Goal: Information Seeking & Learning: Learn about a topic

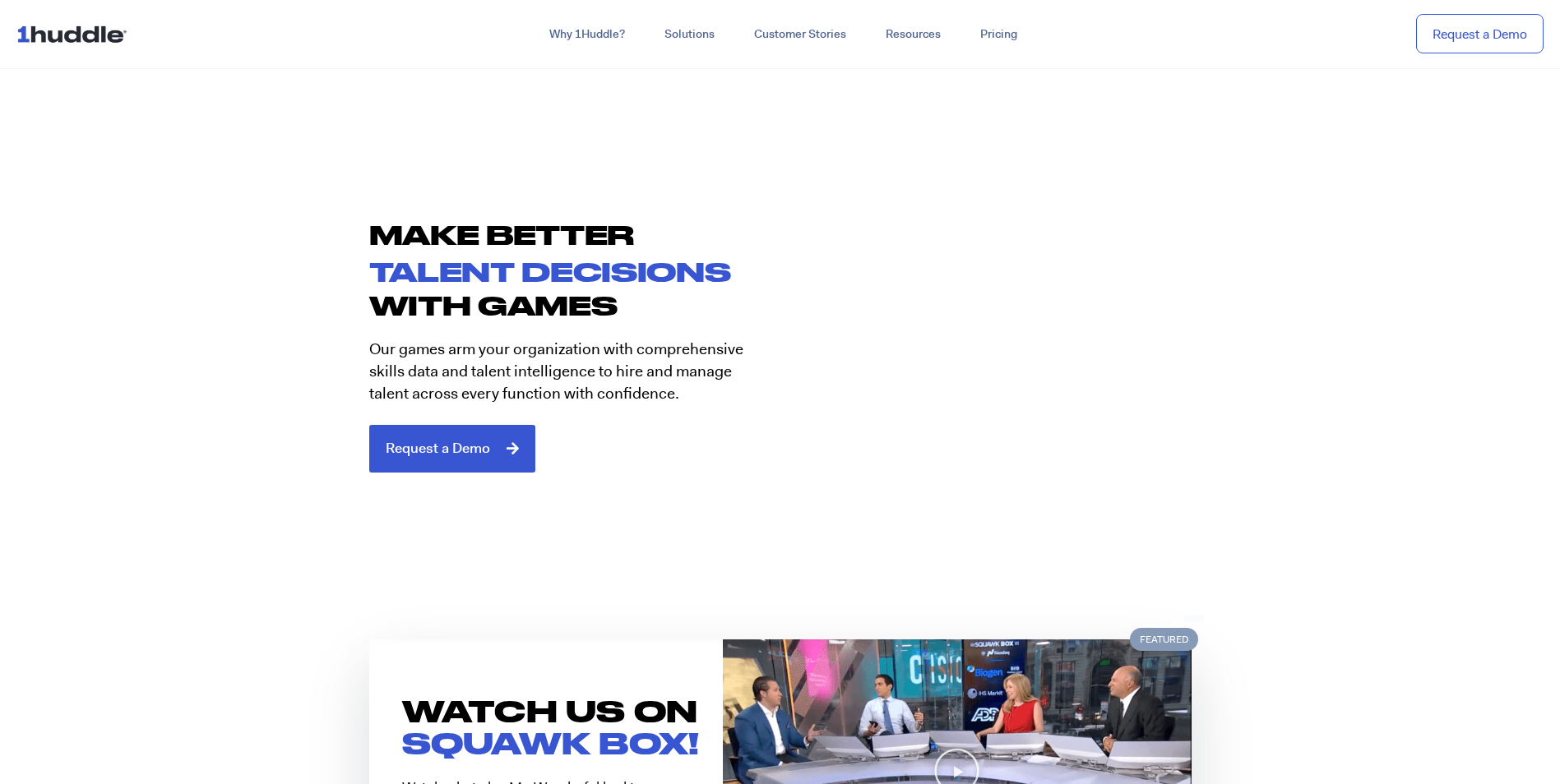
scroll to position [1233, 0]
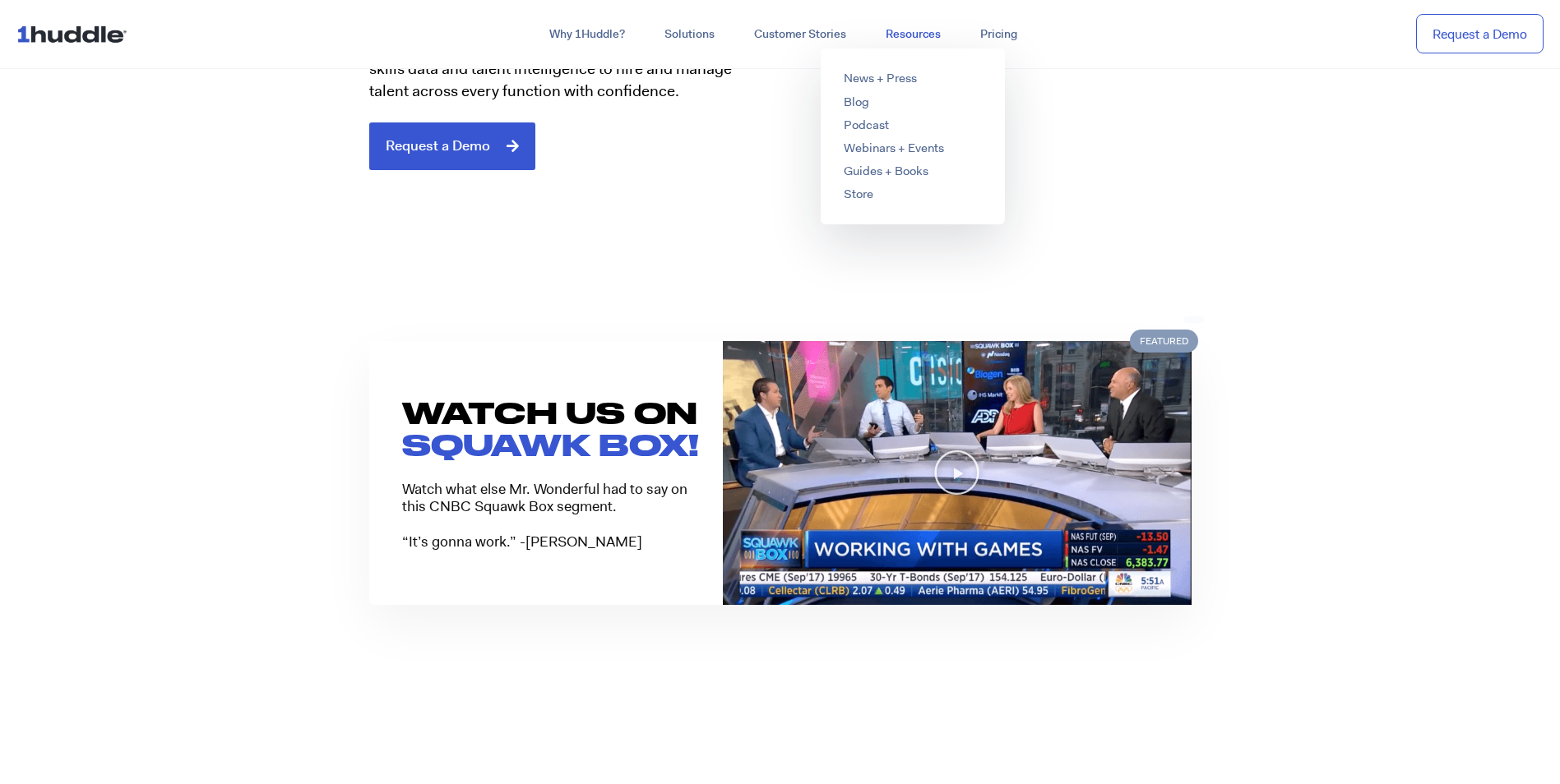
click at [872, 27] on link "Resources" at bounding box center [913, 34] width 95 height 30
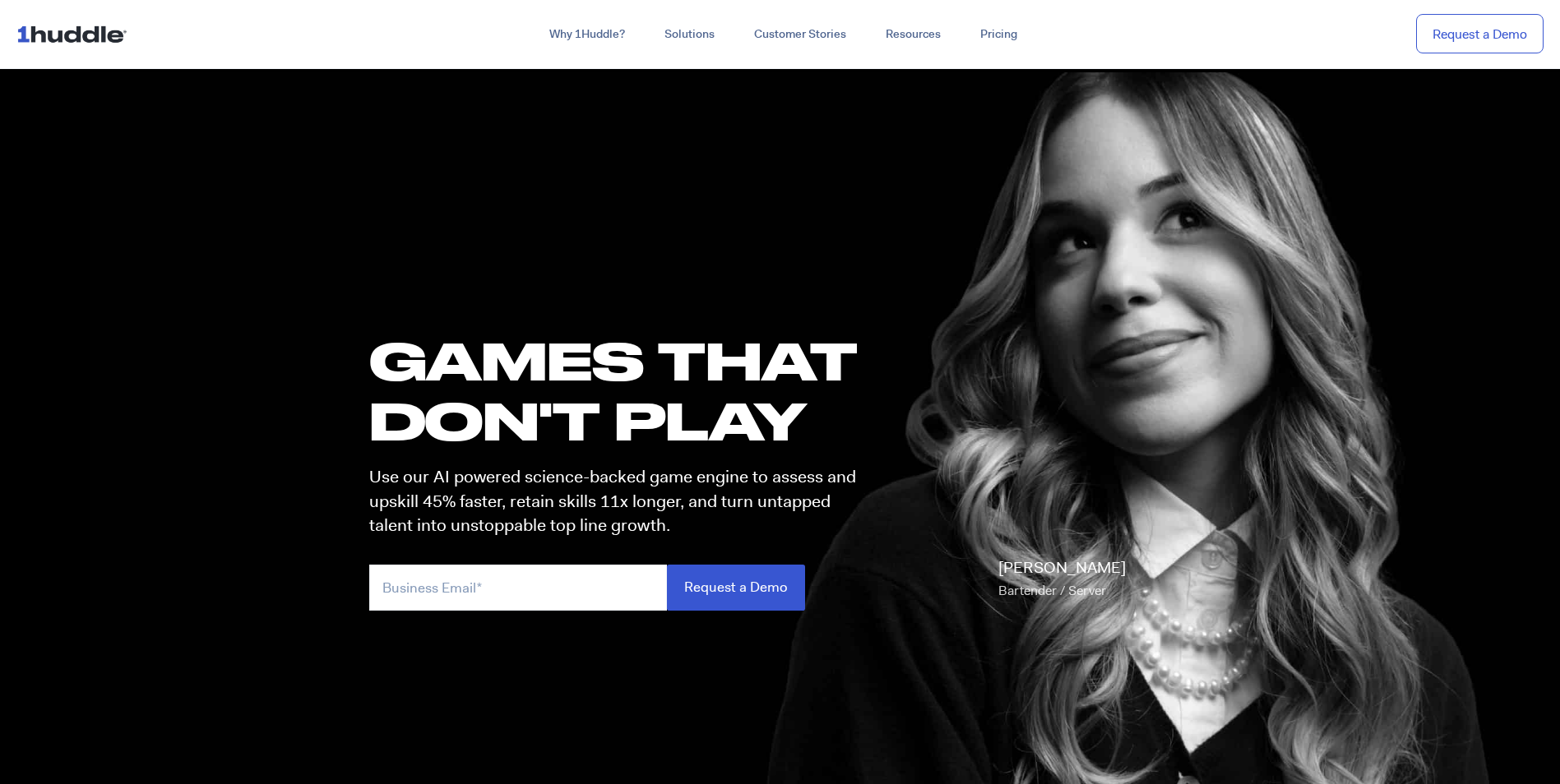
click at [767, 120] on div "GAMES THAT DON'T PLAY Use our AI powered science-backed game engine to assess a…" at bounding box center [780, 490] width 855 height 745
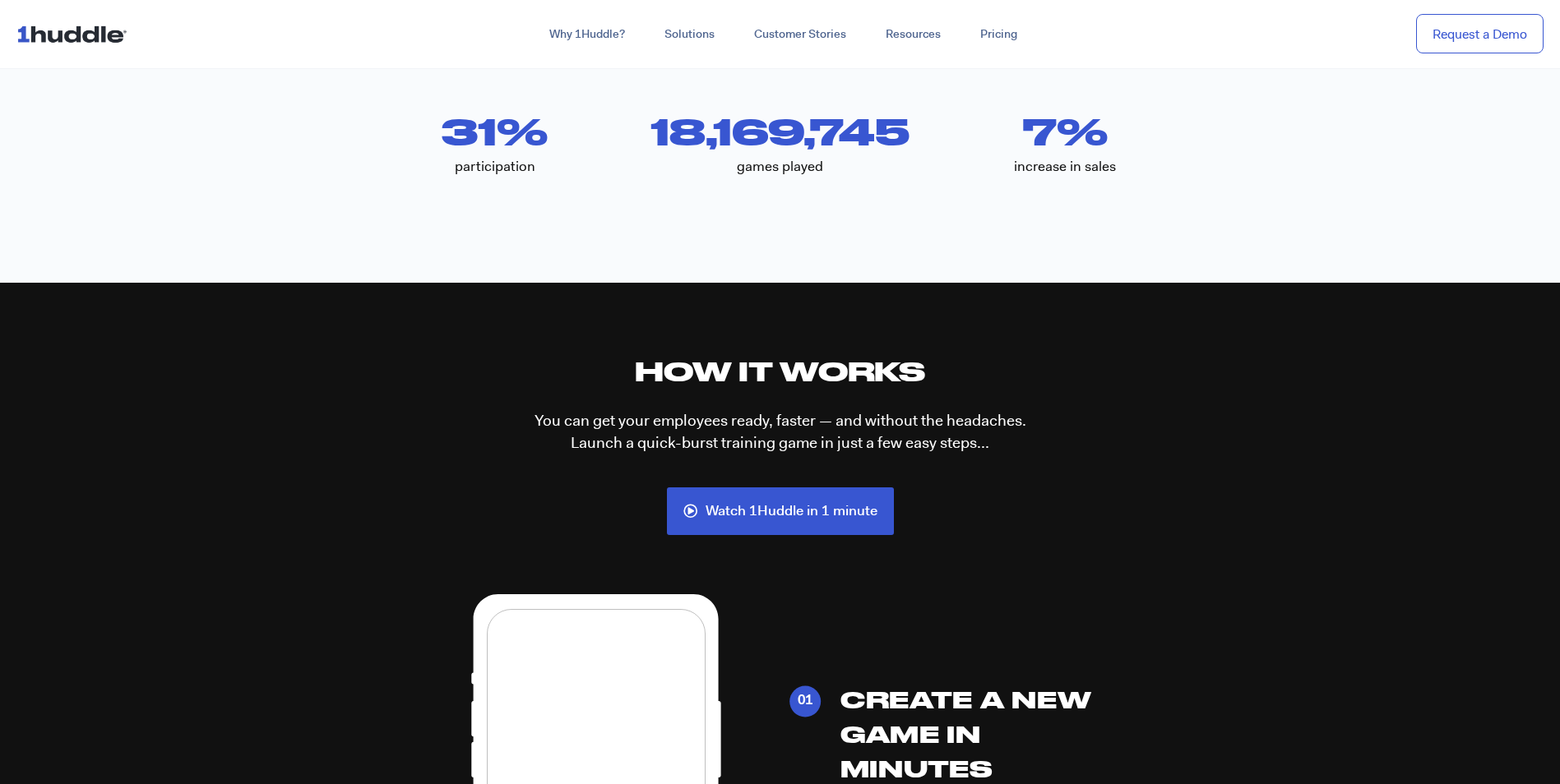
scroll to position [4029, 0]
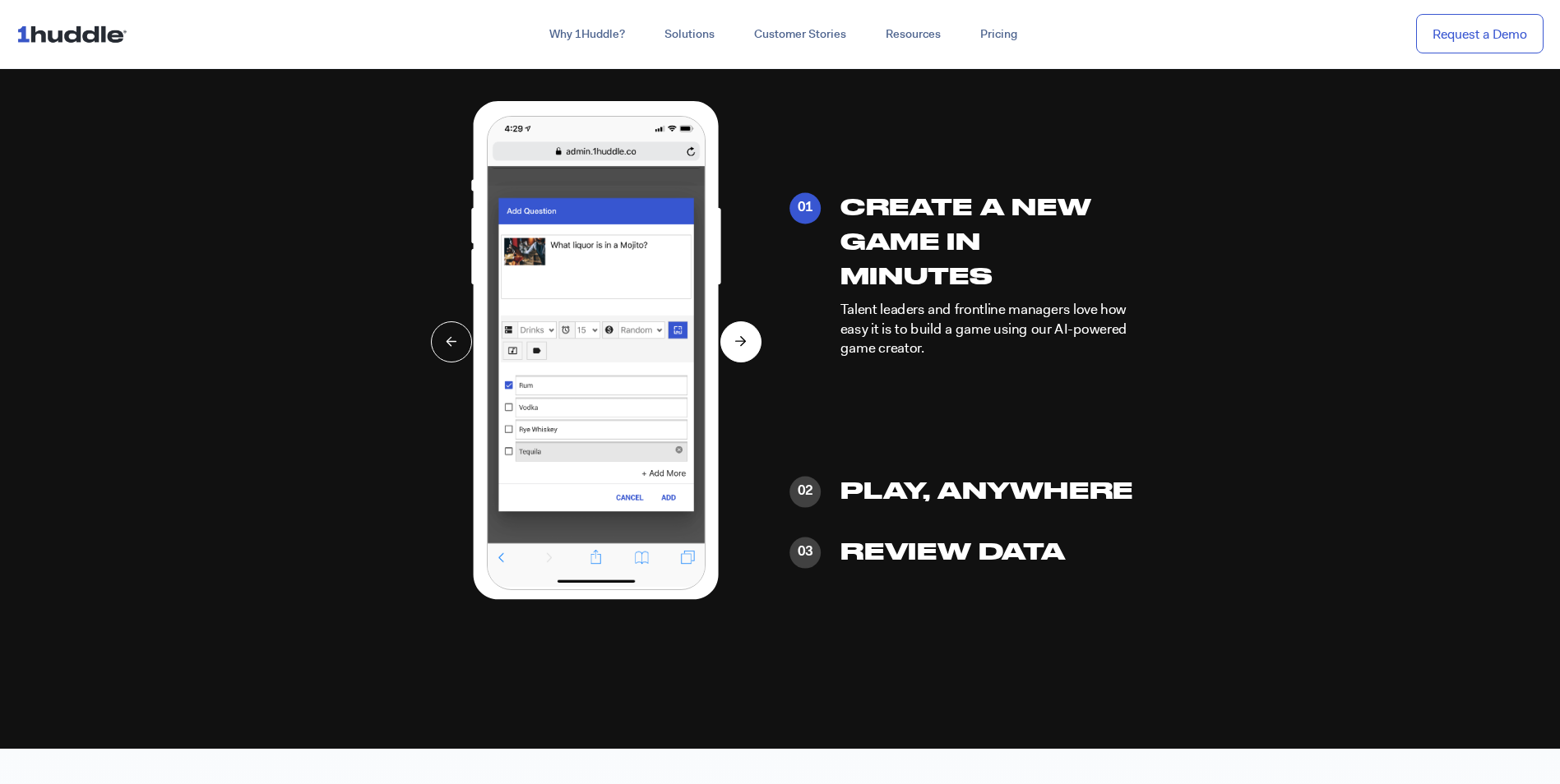
click at [732, 347] on button at bounding box center [740, 341] width 41 height 41
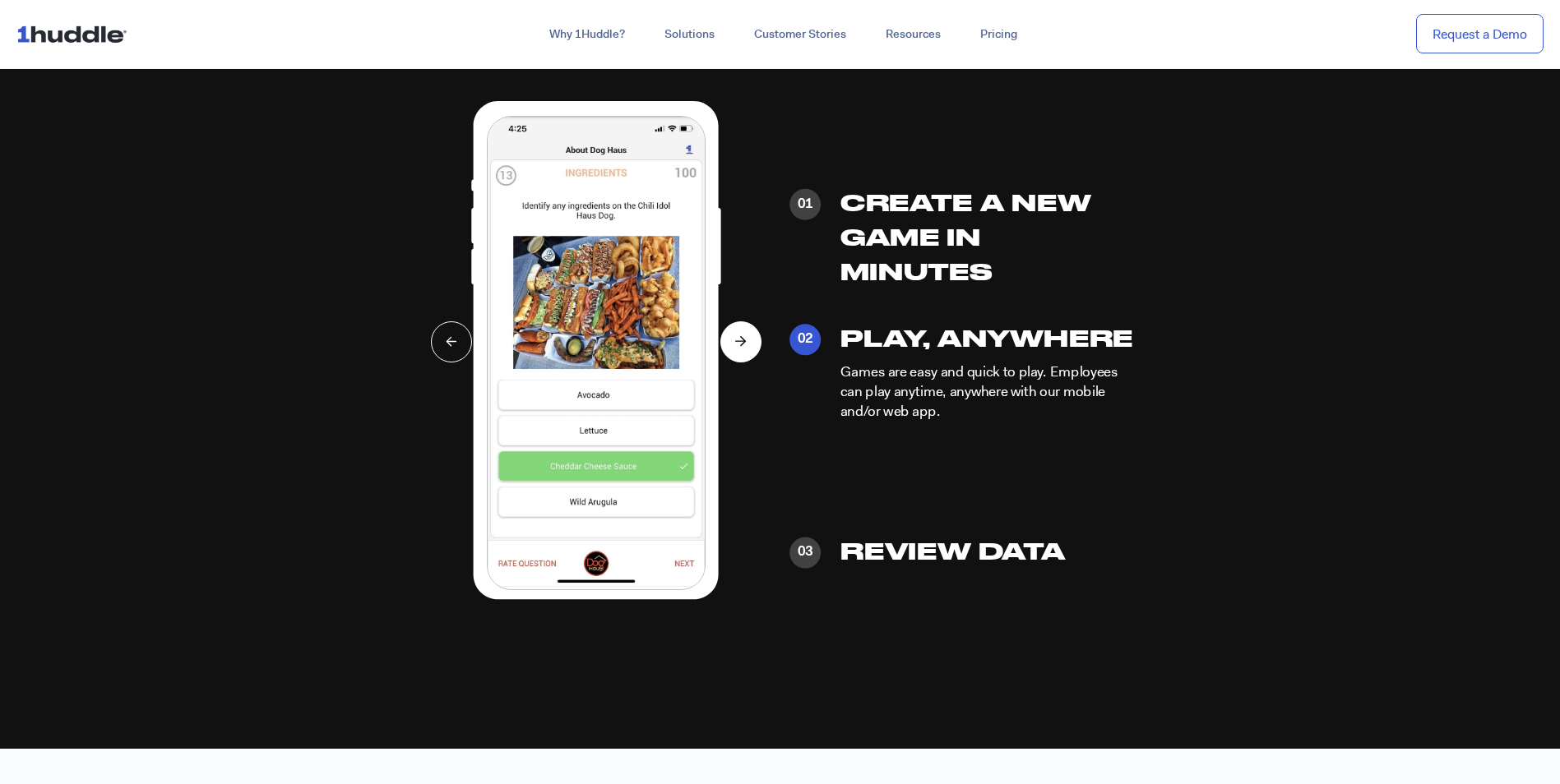
click at [732, 347] on button at bounding box center [740, 341] width 41 height 41
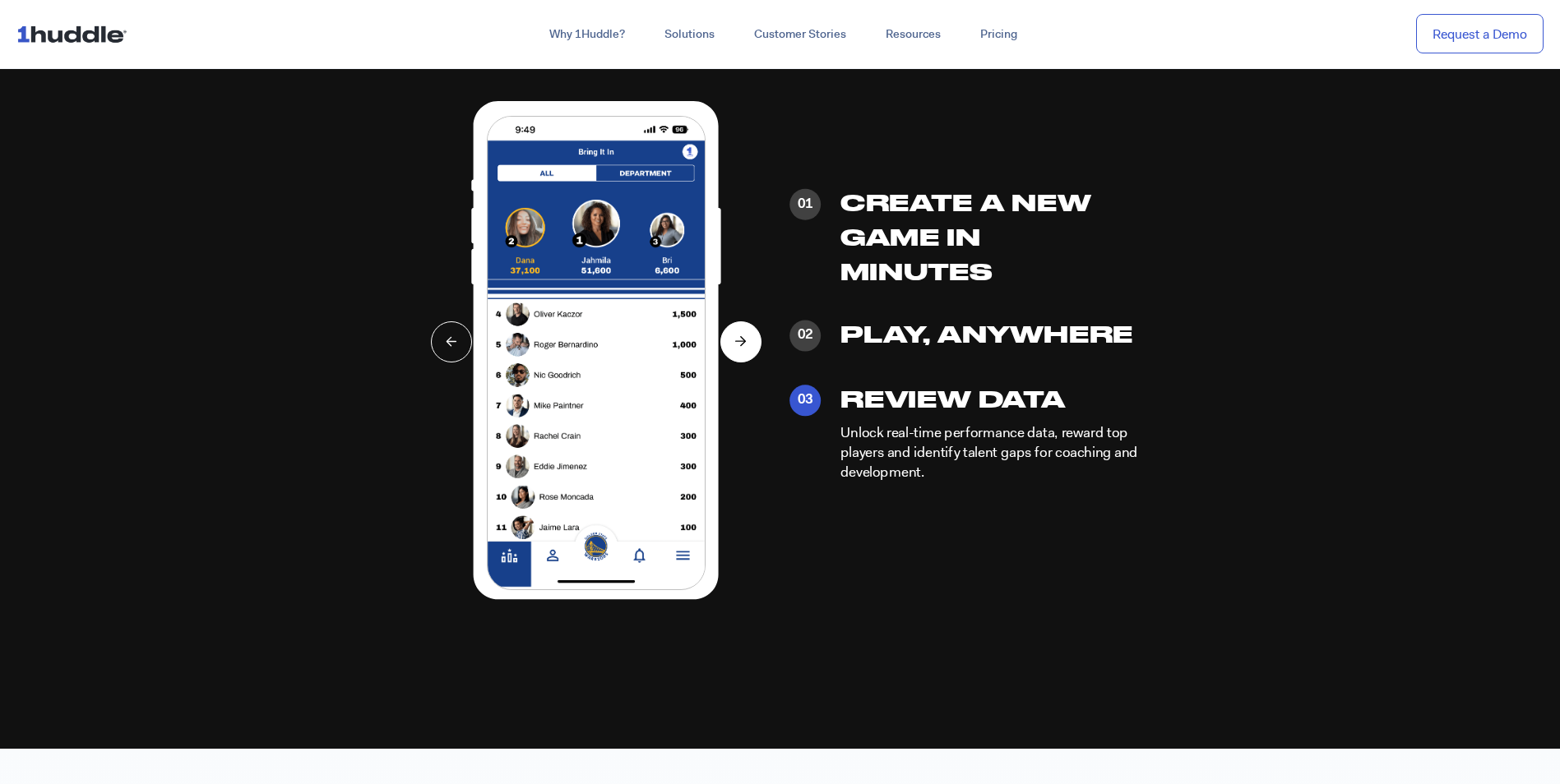
click at [732, 347] on button at bounding box center [740, 341] width 41 height 41
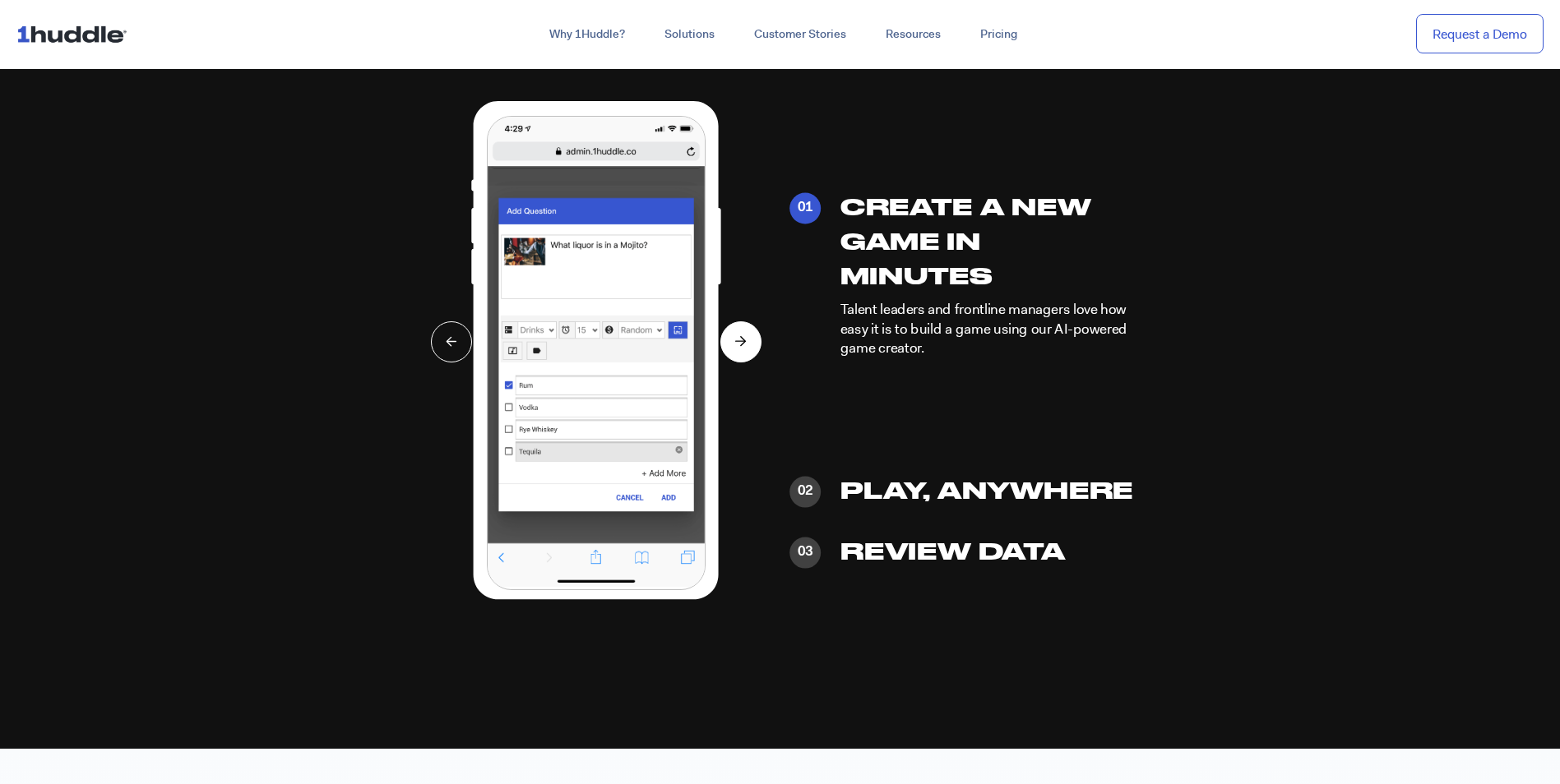
click at [732, 347] on button at bounding box center [740, 341] width 41 height 41
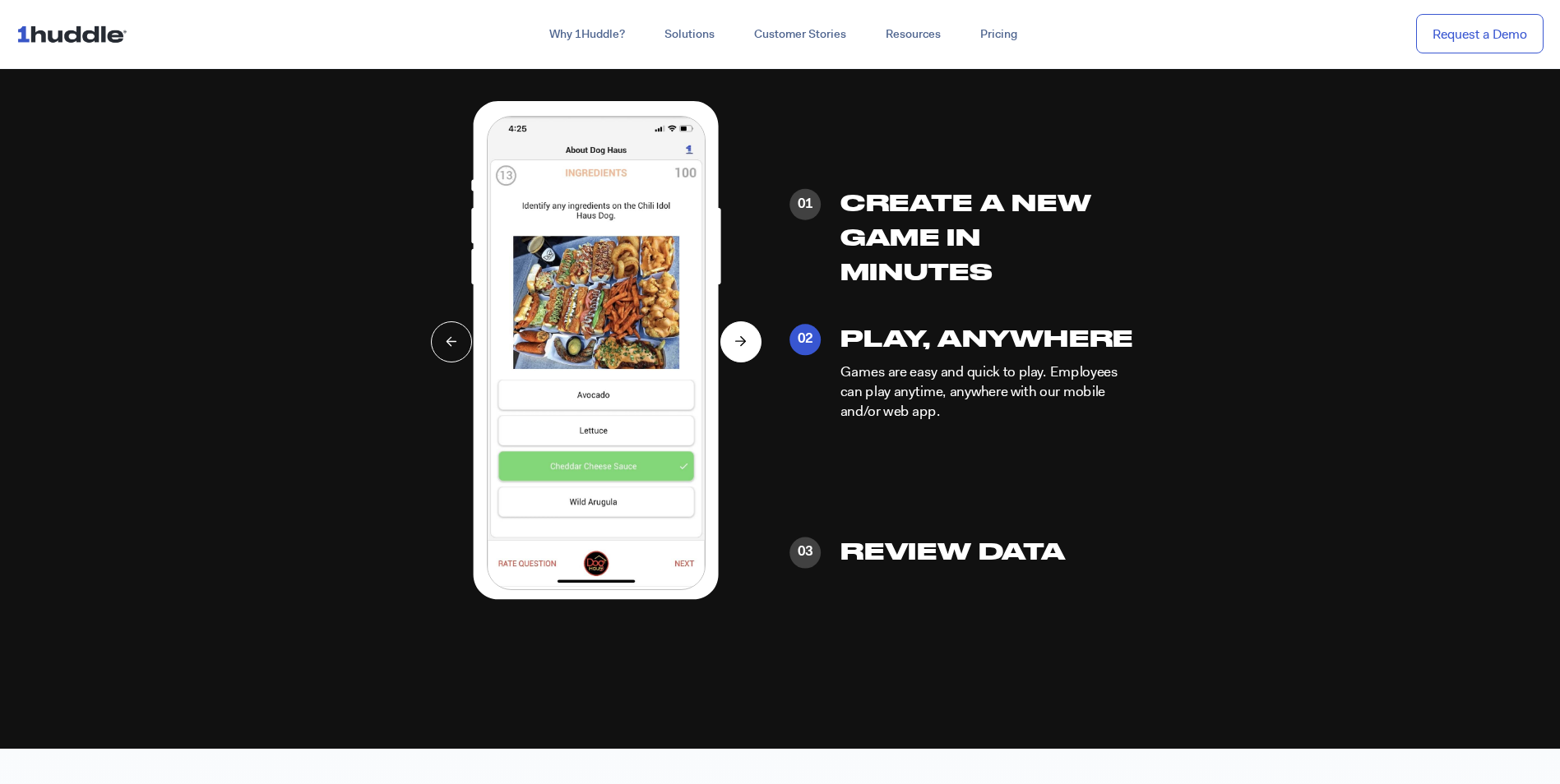
click at [732, 347] on button at bounding box center [740, 341] width 41 height 41
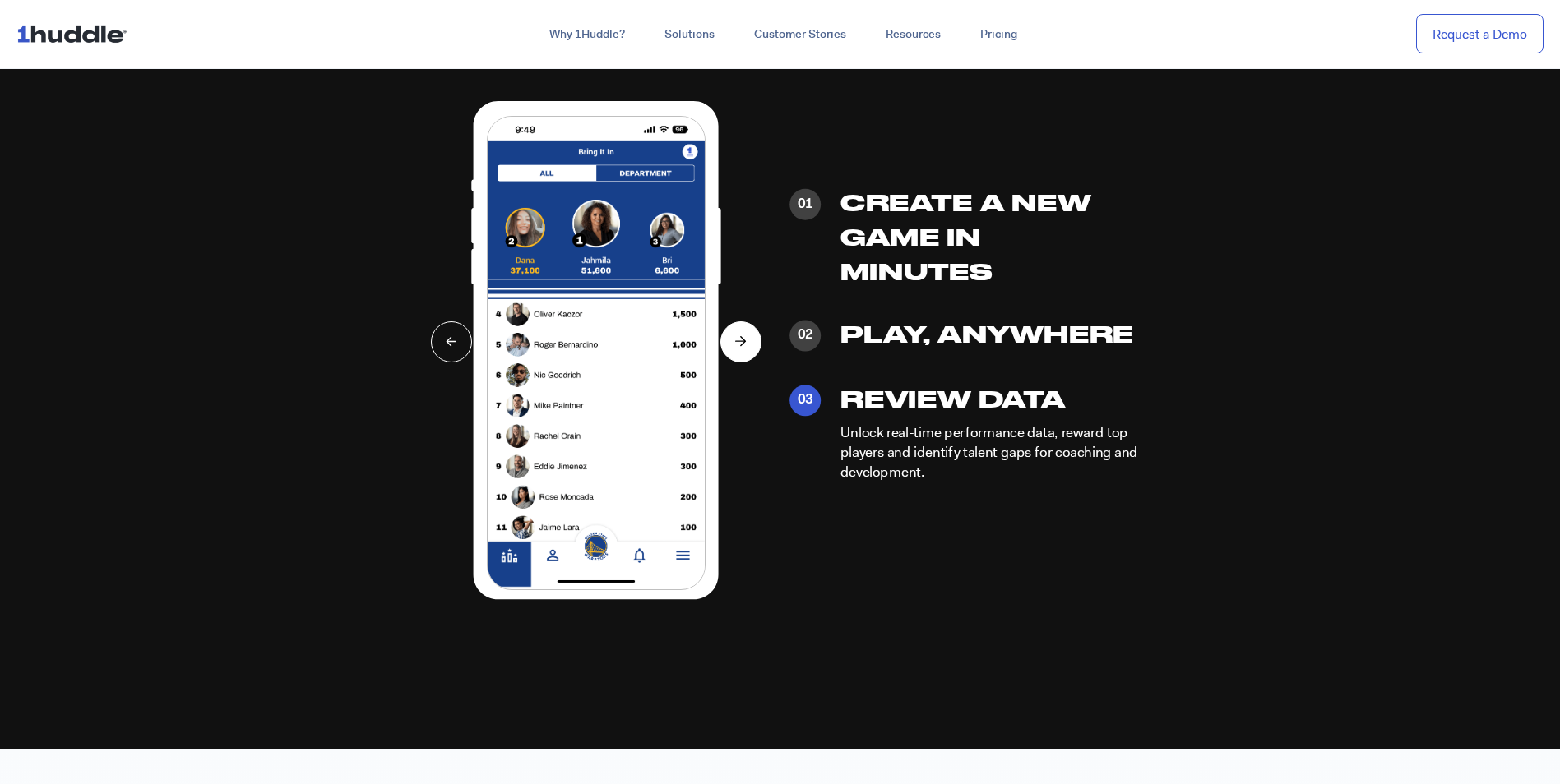
click at [732, 347] on button at bounding box center [740, 341] width 41 height 41
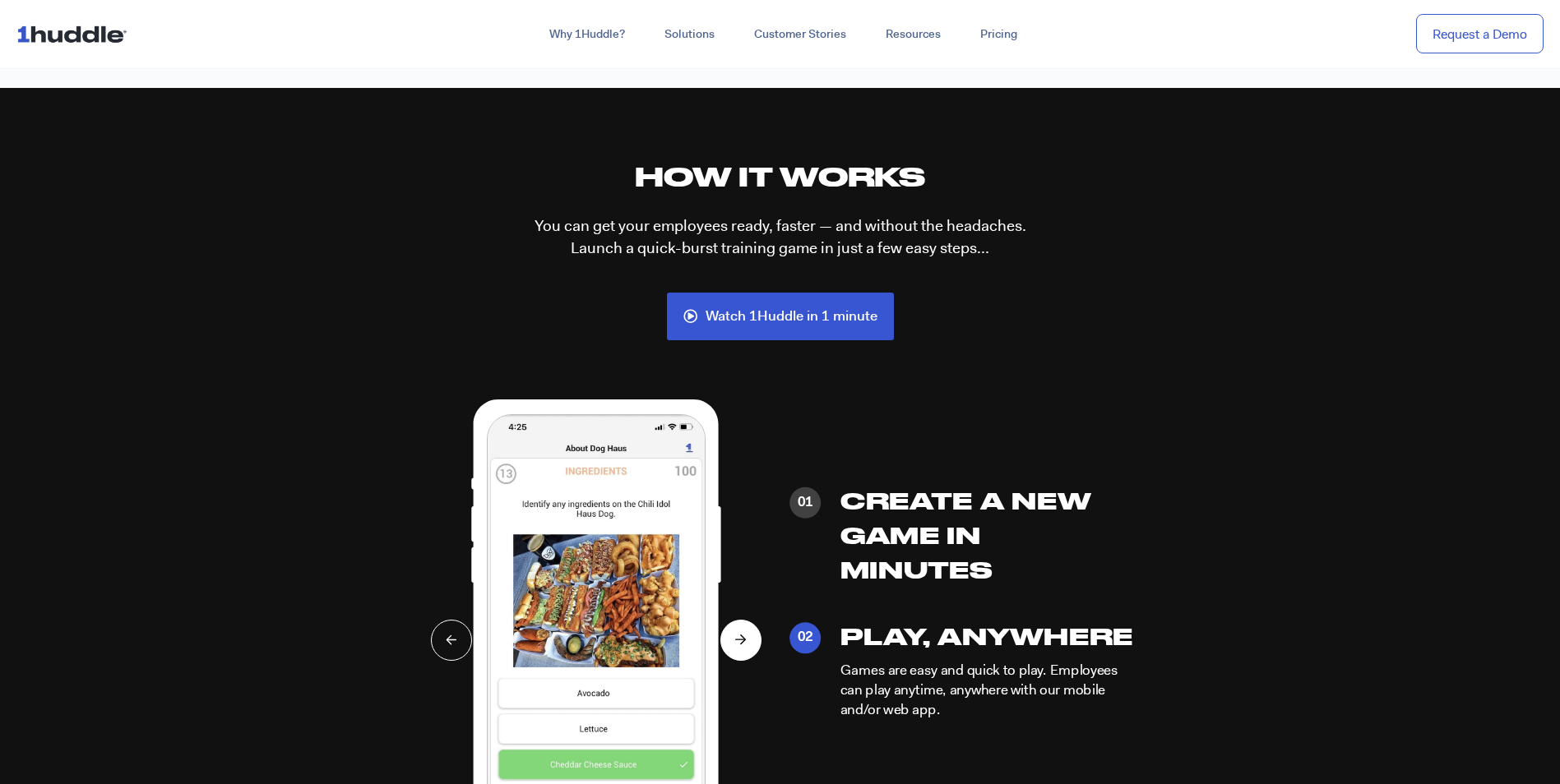
scroll to position [3782, 0]
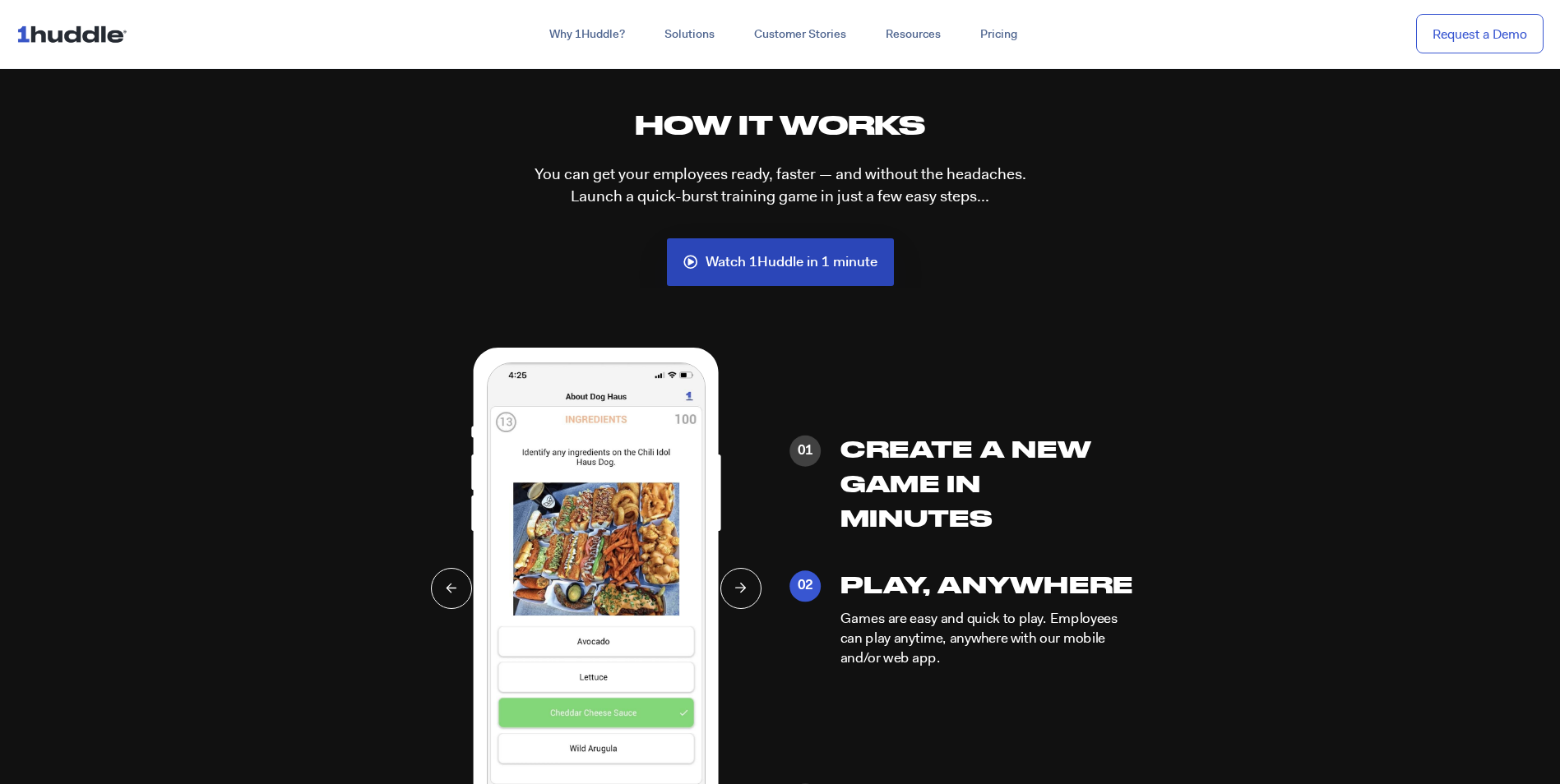
click at [746, 261] on span "Watch 1Huddle in 1 minute" at bounding box center [792, 262] width 172 height 14
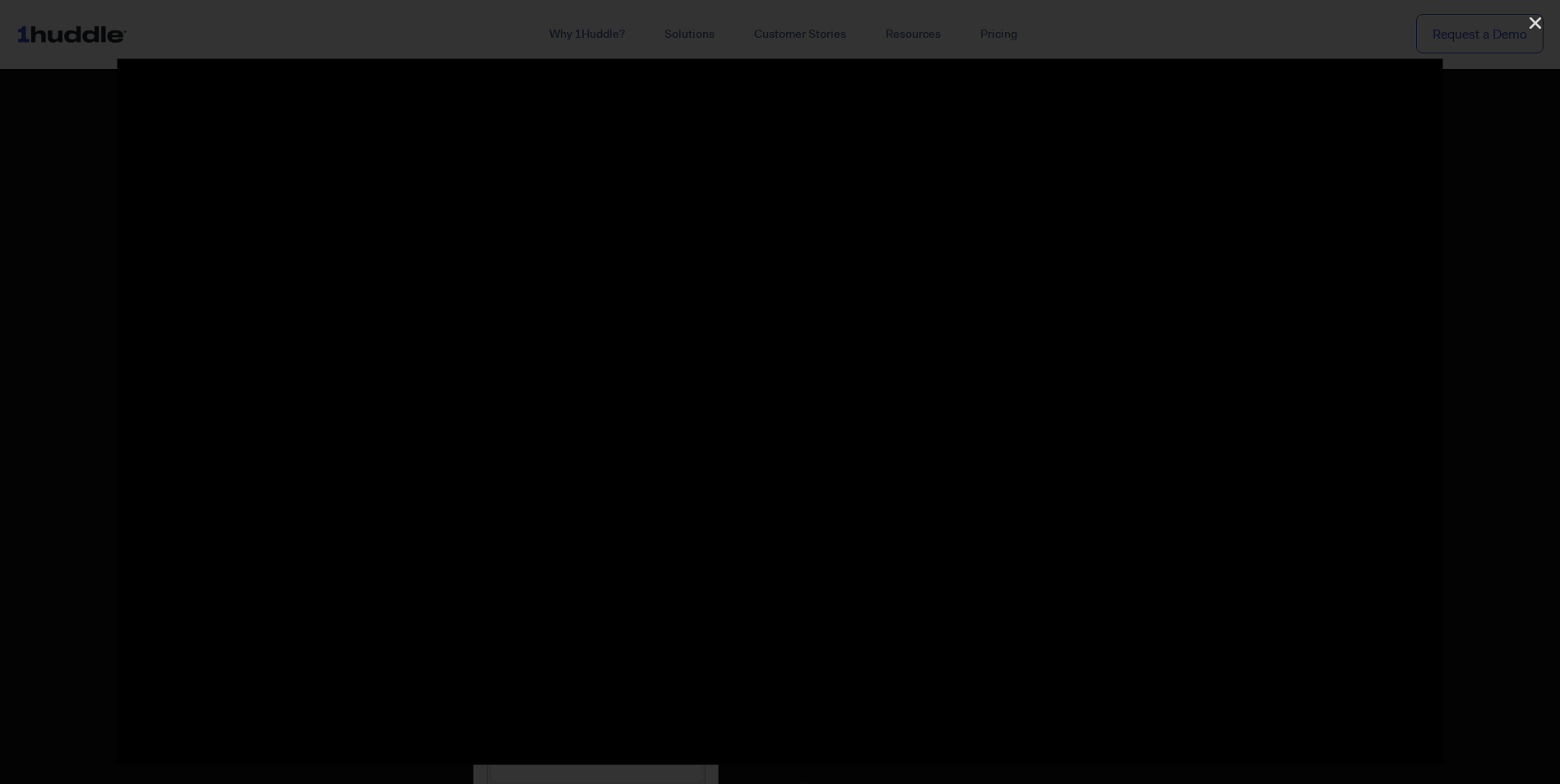
drag, startPoint x: 1534, startPoint y: 22, endPoint x: 1514, endPoint y: 26, distance: 20.4
click at [1534, 22] on icon "Close (Esc)" at bounding box center [1535, 22] width 16 height 16
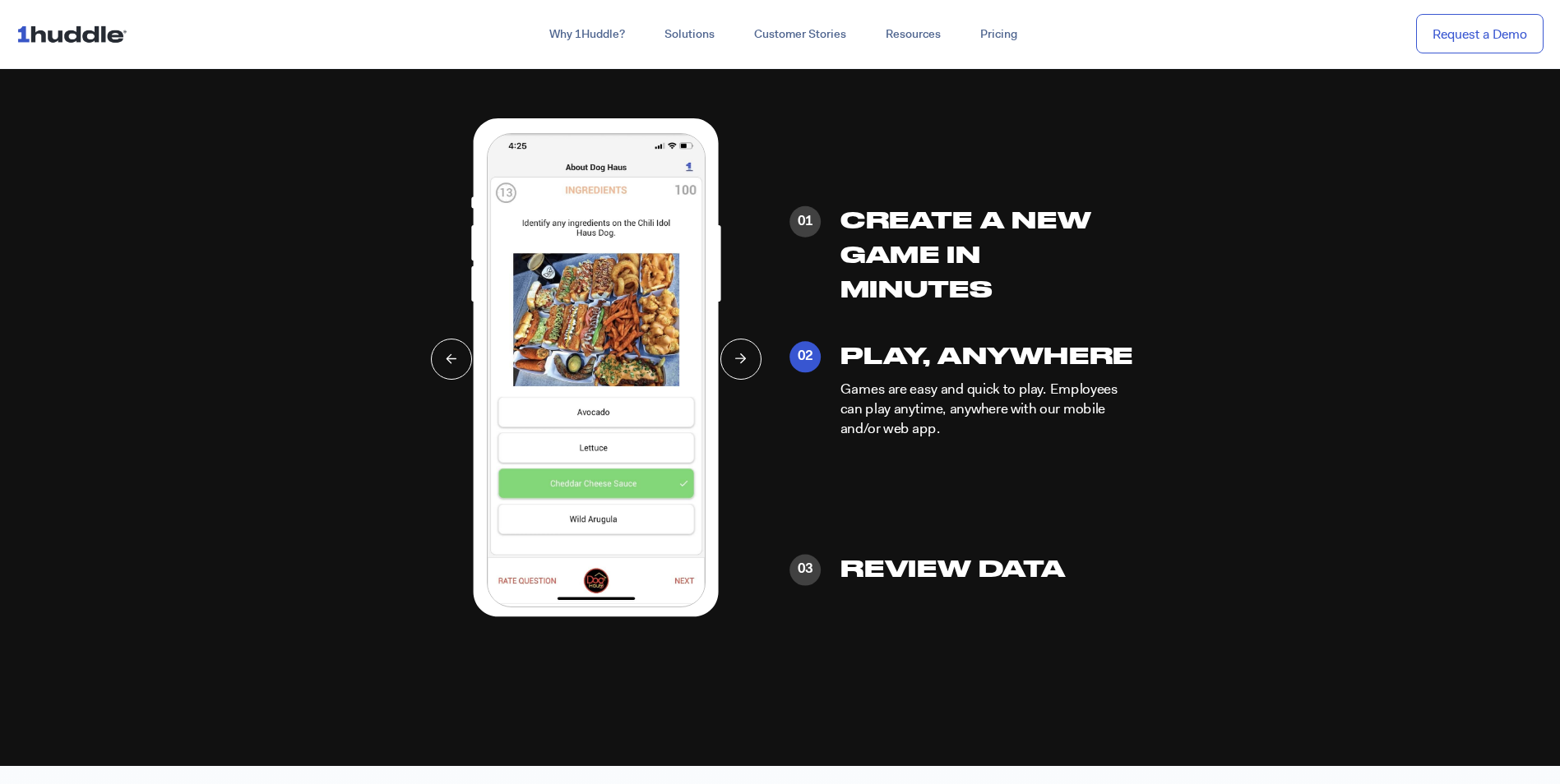
scroll to position [4029, 0]
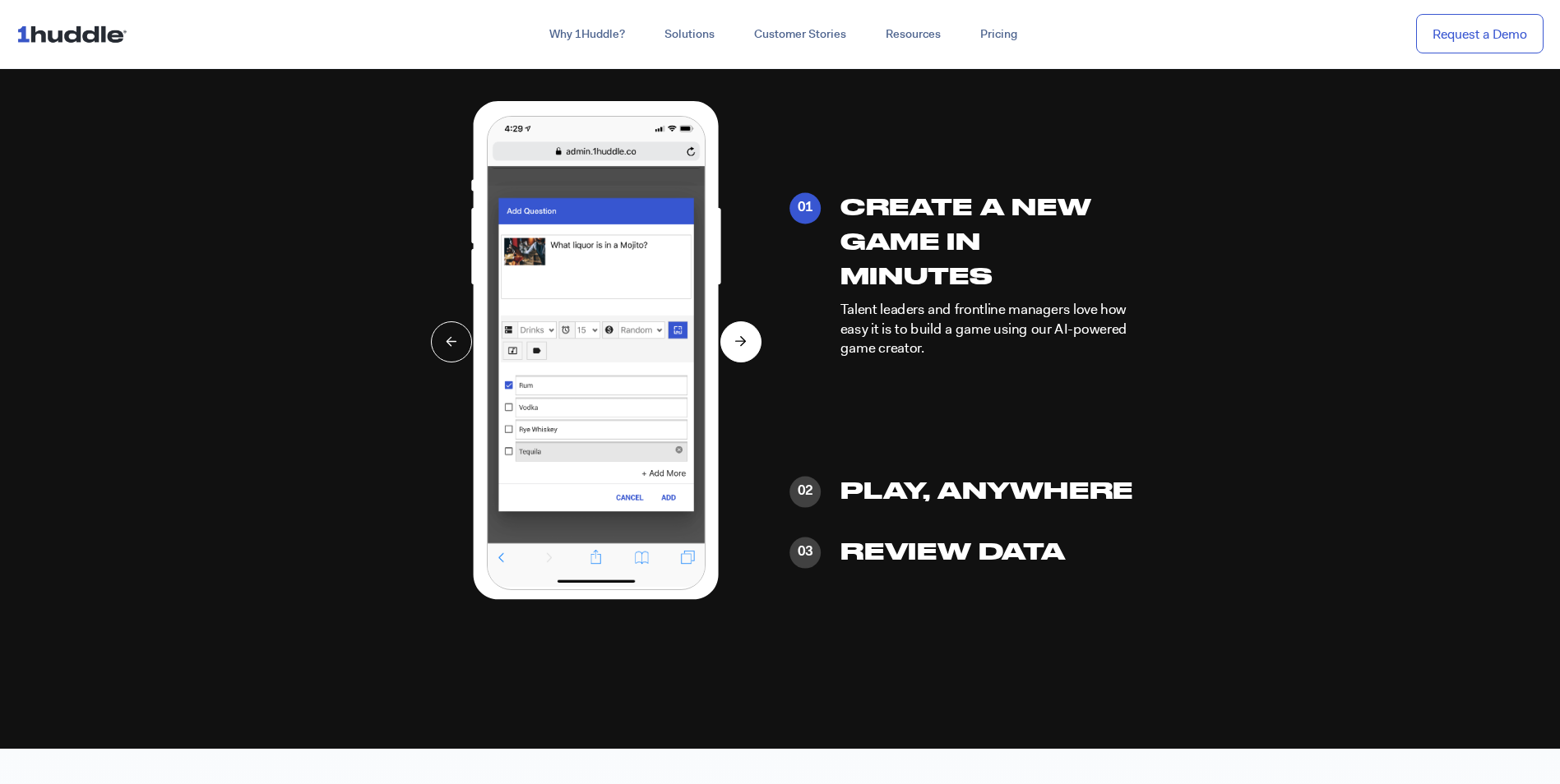
click at [743, 338] on icon at bounding box center [743, 341] width 5 height 9
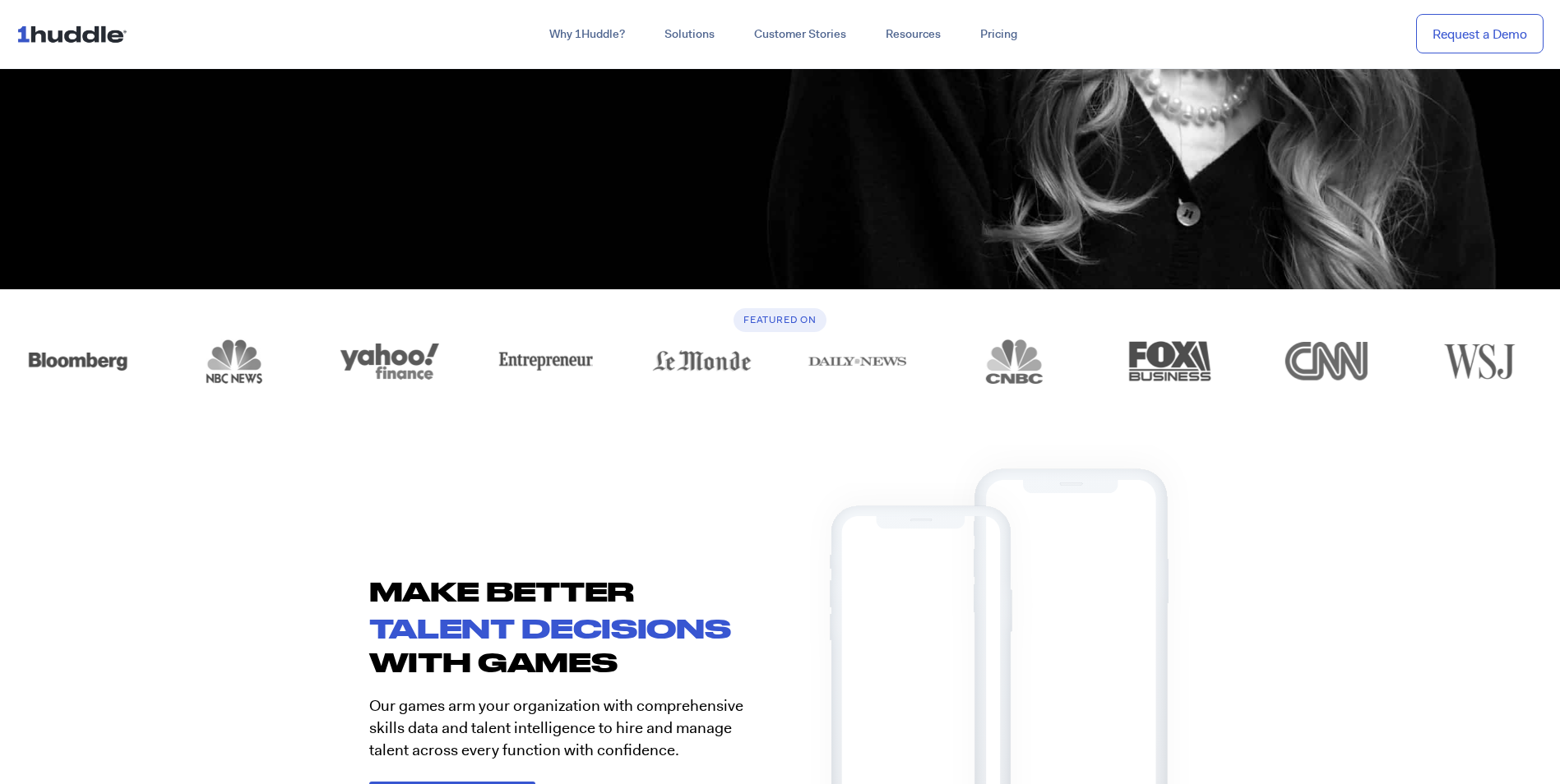
scroll to position [0, 0]
